Goal: Task Accomplishment & Management: Complete application form

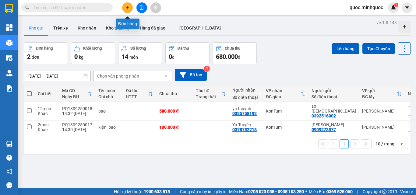
click at [128, 10] on button at bounding box center [127, 7] width 11 height 11
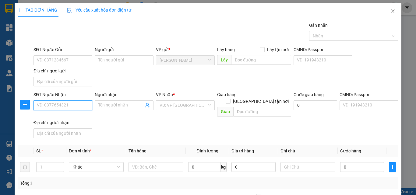
click at [61, 104] on input "SĐT Người Nhận" at bounding box center [62, 105] width 59 height 10
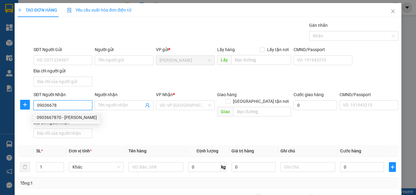
click at [77, 114] on div "0903667870 - [PERSON_NAME]" at bounding box center [66, 118] width 67 height 10
type input "0903667870"
type input "[PERSON_NAME]"
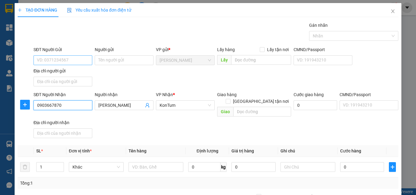
type input "0903667870"
click at [72, 62] on input "SĐT Người Gửi" at bounding box center [62, 60] width 59 height 10
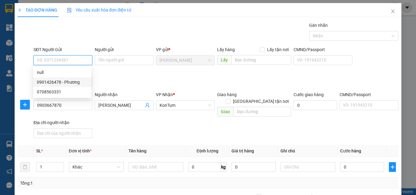
click at [62, 83] on div "0901426478 - Phương" at bounding box center [62, 82] width 51 height 7
type input "0901426478"
type input "Phương"
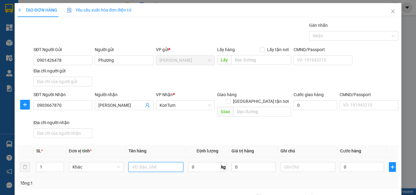
click at [135, 162] on input "text" at bounding box center [155, 167] width 55 height 10
type input "kiện"
click at [342, 162] on input "0" at bounding box center [362, 167] width 44 height 10
type input "4"
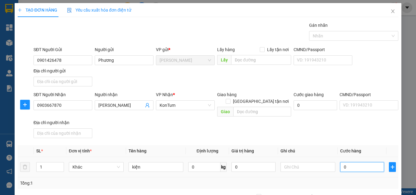
type input "4"
type input "40"
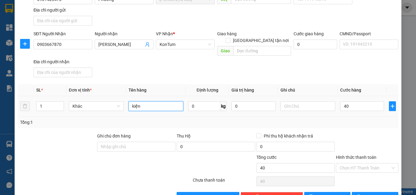
type input "40.000"
click at [158, 103] on input "kiện" at bounding box center [155, 106] width 55 height 10
type input "kiện xanh"
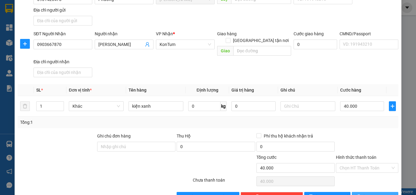
drag, startPoint x: 373, startPoint y: 190, endPoint x: 378, endPoint y: 192, distance: 5.5
click at [376, 194] on span "[PERSON_NAME] và In" at bounding box center [384, 197] width 43 height 7
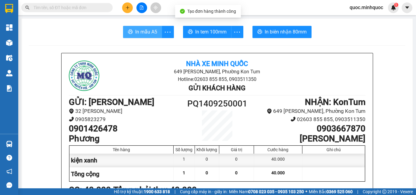
click at [143, 33] on span "In mẫu A5" at bounding box center [146, 32] width 22 height 8
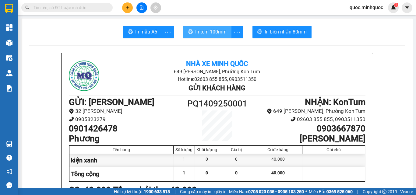
drag, startPoint x: 211, startPoint y: 27, endPoint x: 210, endPoint y: 30, distance: 3.1
click at [211, 27] on button "In tem 100mm" at bounding box center [207, 32] width 48 height 12
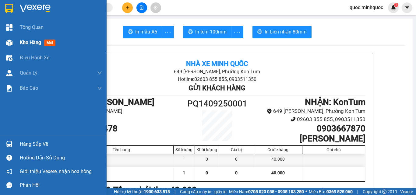
click at [24, 44] on span "Kho hàng" at bounding box center [30, 43] width 21 height 6
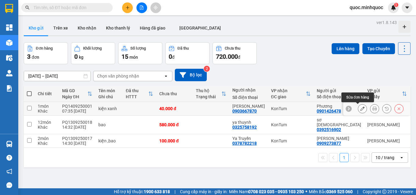
click at [359, 112] on button at bounding box center [362, 109] width 9 height 11
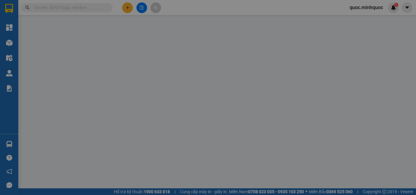
type input "0901426478"
type input "Phương"
type input "0903667870"
type input "[PERSON_NAME]"
type input "40.000"
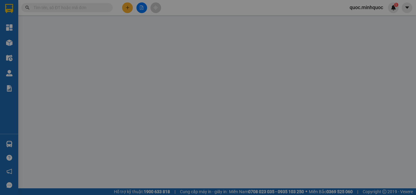
type input "40.000"
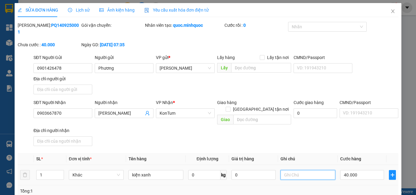
click at [304, 170] on input "text" at bounding box center [307, 175] width 55 height 10
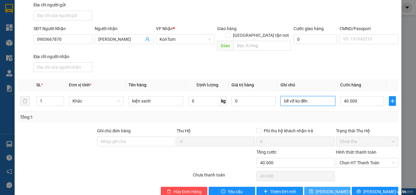
type input "bể vỡ ko đền"
click at [332, 188] on span "[PERSON_NAME] thay đổi" at bounding box center [340, 191] width 49 height 7
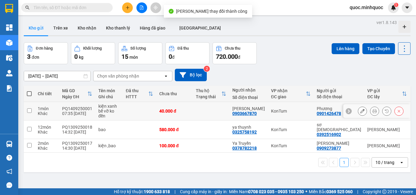
click at [360, 112] on icon at bounding box center [362, 111] width 4 height 4
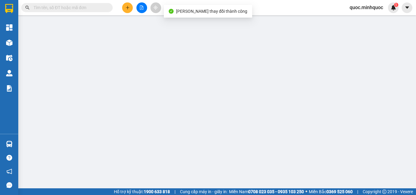
type input "0901426478"
type input "Phương"
type input "0903667870"
type input "[PERSON_NAME]"
type input "40.000"
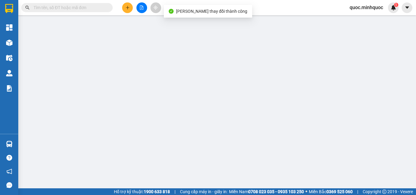
type input "40.000"
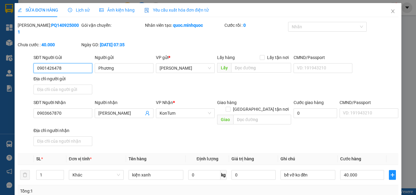
scroll to position [74, 0]
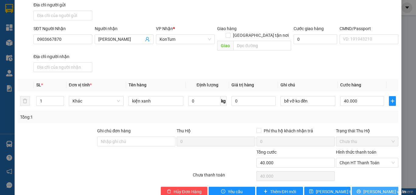
click at [370, 188] on span "[PERSON_NAME] và In" at bounding box center [384, 191] width 43 height 7
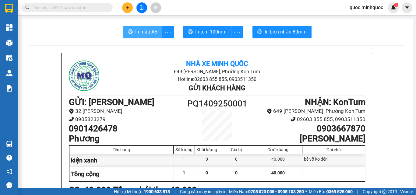
click at [145, 30] on span "In mẫu A5" at bounding box center [146, 32] width 22 height 8
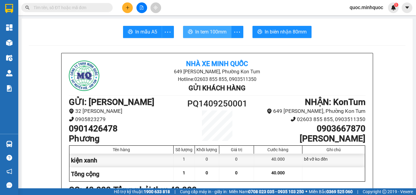
click at [204, 36] on span "In tem 100mm" at bounding box center [210, 32] width 31 height 8
click at [198, 34] on span "In tem 100mm" at bounding box center [210, 32] width 31 height 8
